Goal: Communication & Community: Answer question/provide support

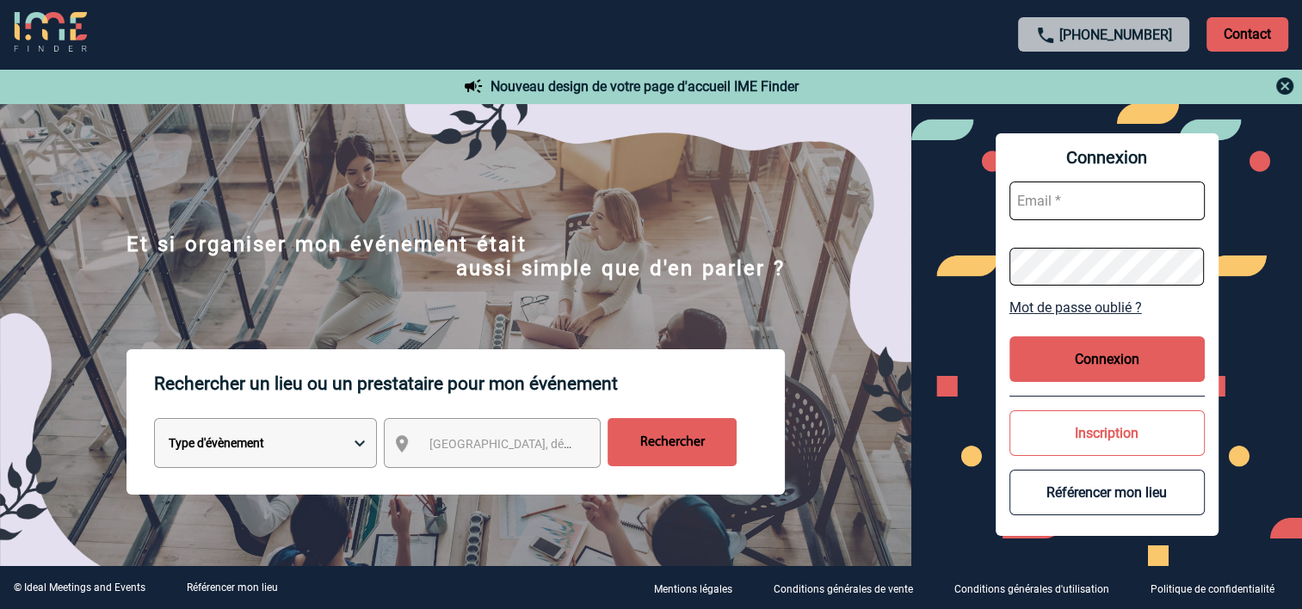
type input "[PERSON_NAME][EMAIL_ADDRESS][DOMAIN_NAME]"
click at [1094, 348] on button "Connexion" at bounding box center [1106, 359] width 195 height 46
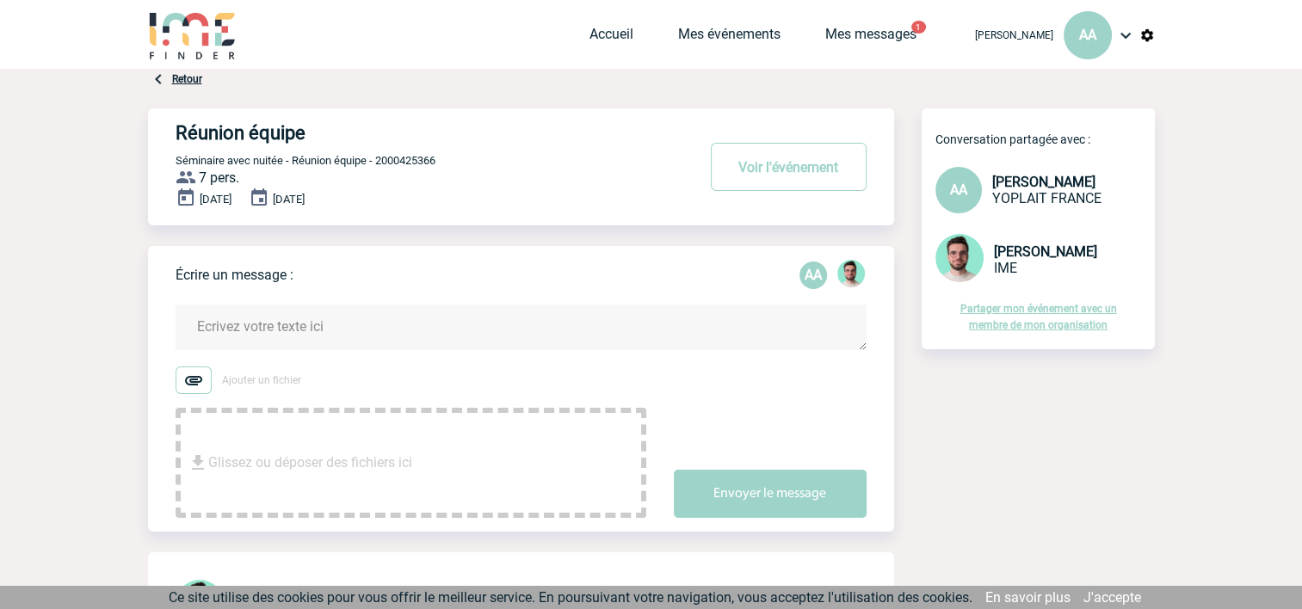
click at [255, 319] on textarea at bounding box center [520, 328] width 691 height 46
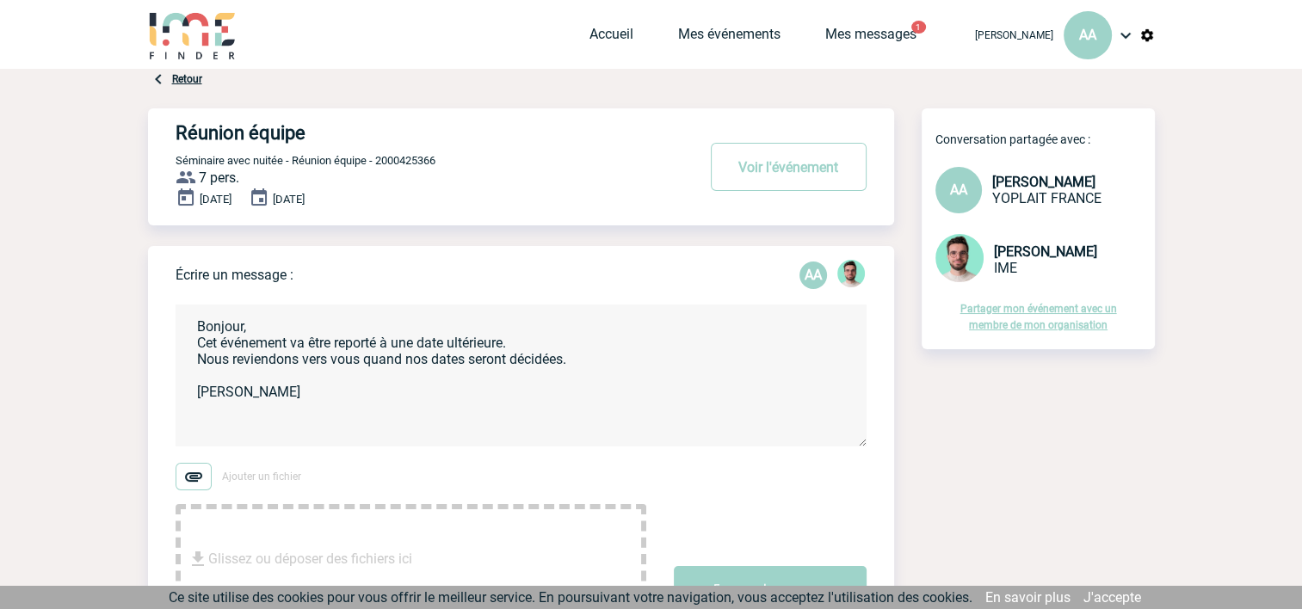
click at [213, 341] on textarea "Bonjour, Cet événement va être reporté à une date ultérieure. Nous reviendons v…" at bounding box center [520, 376] width 691 height 142
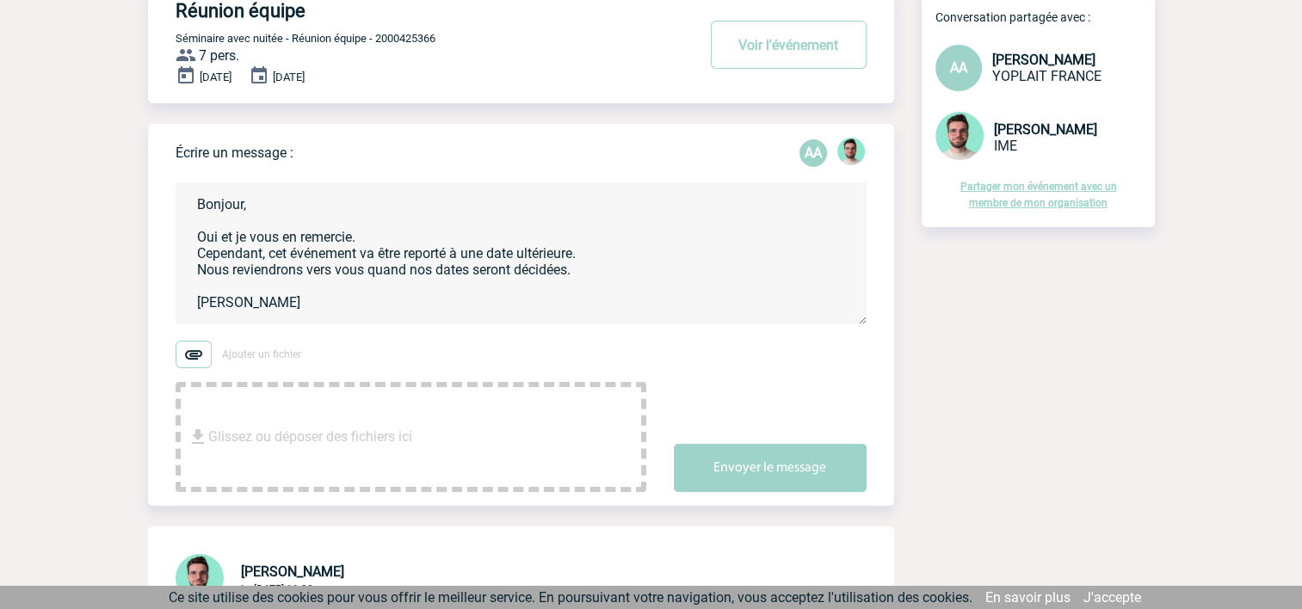
scroll to position [138, 0]
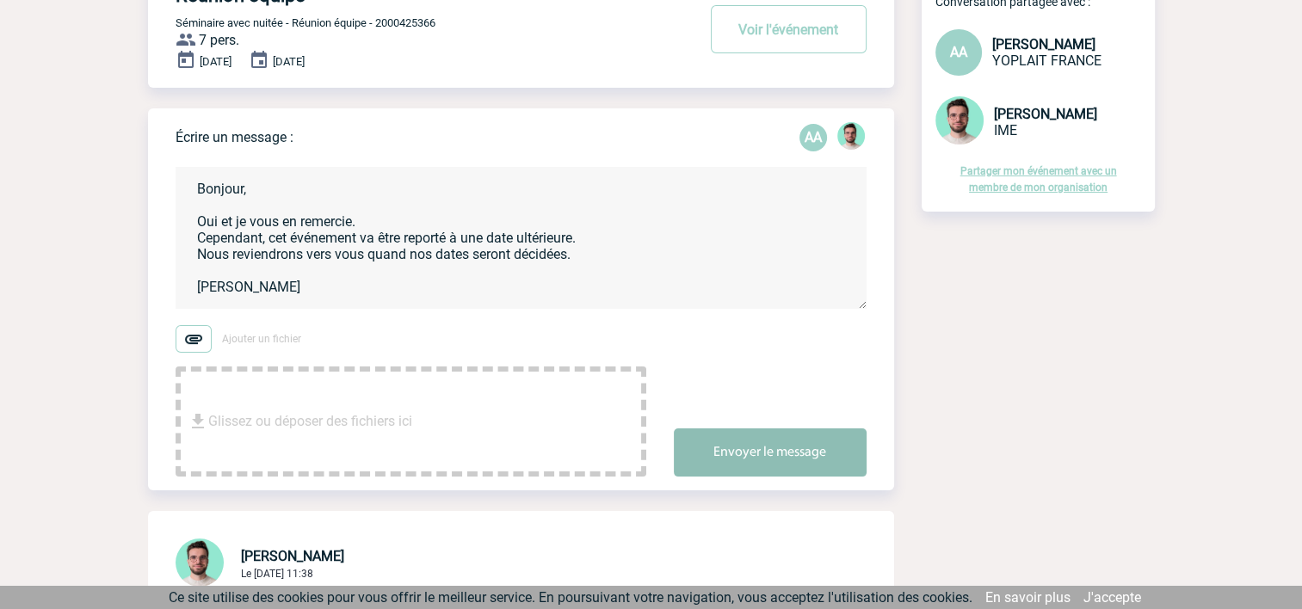
type textarea "Bonjour, Oui et je vous en remercie. Cependant, cet événement va être reporté à…"
click at [741, 458] on button "Envoyer le message" at bounding box center [770, 452] width 193 height 48
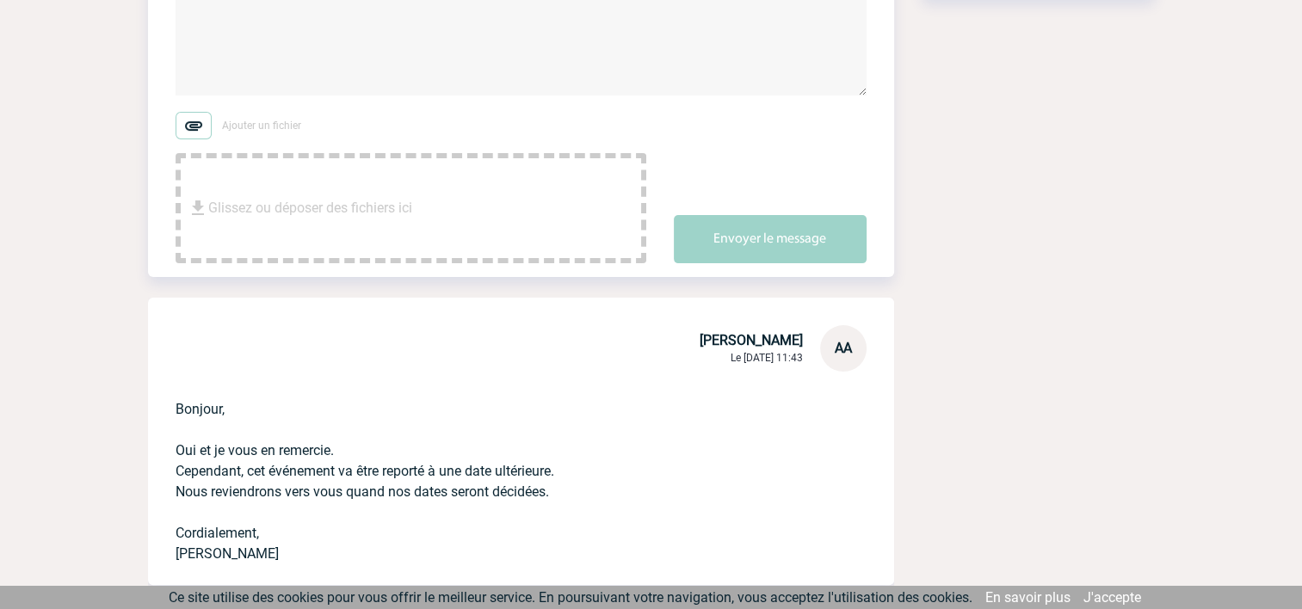
scroll to position [664, 0]
